Goal: Task Accomplishment & Management: Use online tool/utility

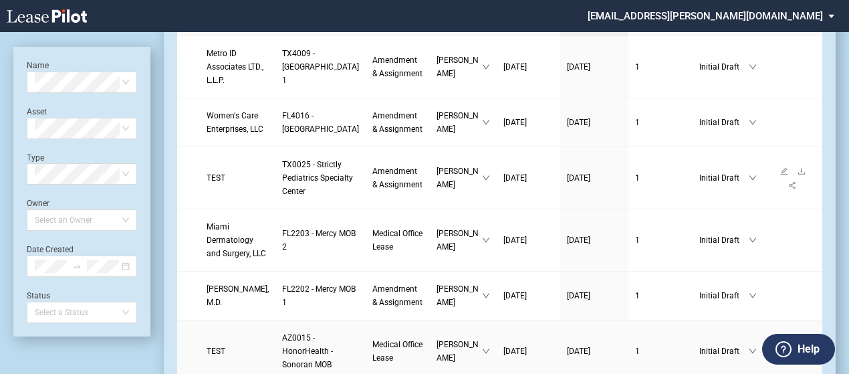
scroll to position [47, 0]
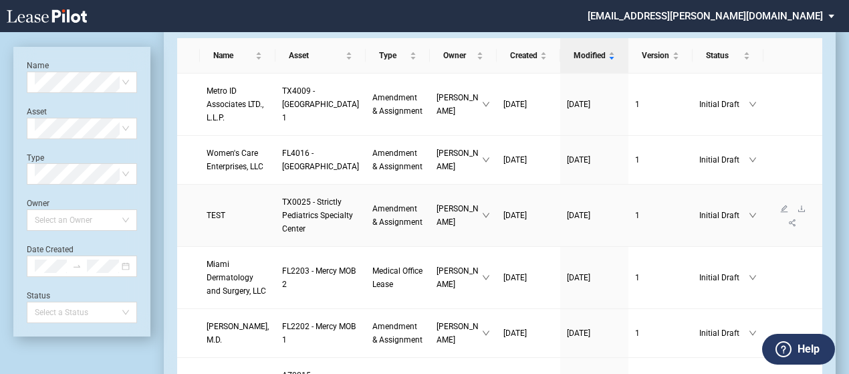
click at [223, 220] on span "TEST" at bounding box center [215, 215] width 19 height 9
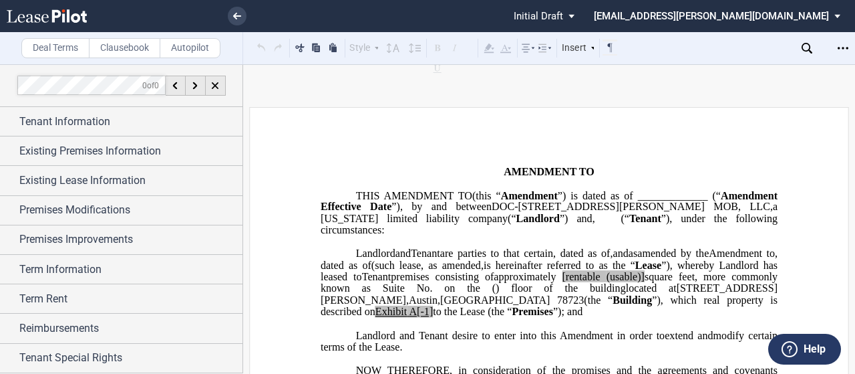
click at [123, 50] on label "Clausebook" at bounding box center [125, 48] width 72 height 20
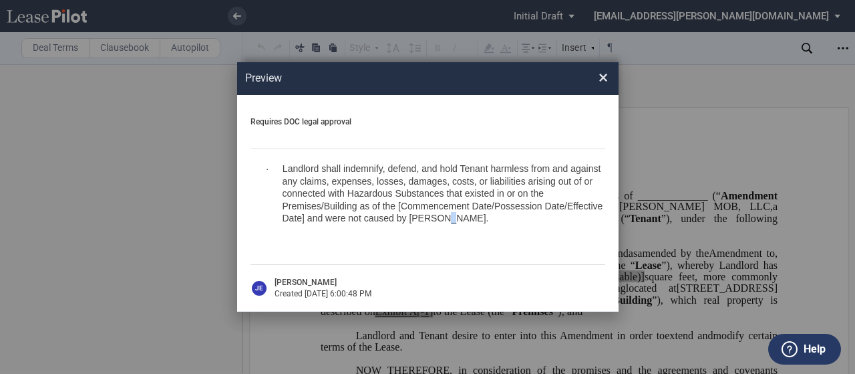
drag, startPoint x: 448, startPoint y: 213, endPoint x: 438, endPoint y: 220, distance: 12.0
click at [438, 220] on p "· Landlord shall indemnify, defend, and hold Tenant harmless from and against a…" at bounding box center [444, 192] width 323 height 61
click at [282, 172] on span "Preview × ..." at bounding box center [276, 169] width 14 height 7
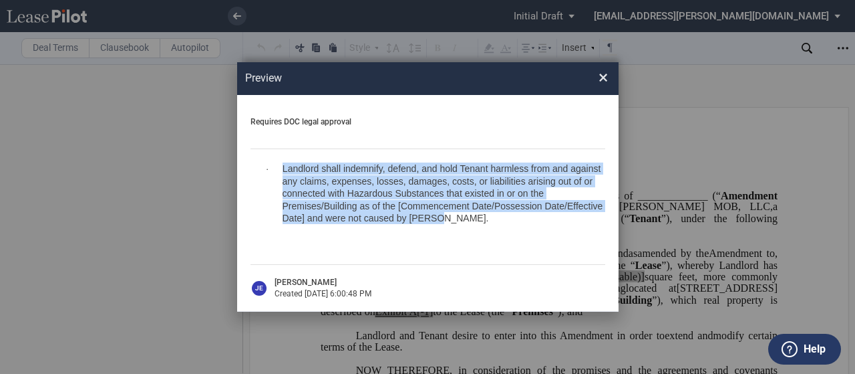
drag, startPoint x: 283, startPoint y: 172, endPoint x: 436, endPoint y: 220, distance: 159.8
click at [436, 220] on p "· Landlord shall indemnify, defend, and hold Tenant harmless from and against a…" at bounding box center [444, 192] width 323 height 61
copy span "Landlord shall indemnify, defend, and hold Tenant harmless from and against any…"
